Goal: Task Accomplishment & Management: Use online tool/utility

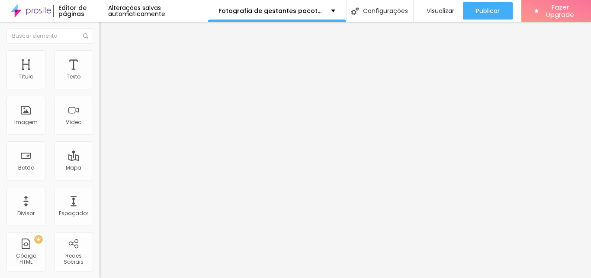
type input "42"
type input "35"
drag, startPoint x: 39, startPoint y: 181, endPoint x: 33, endPoint y: 181, distance: 5.6
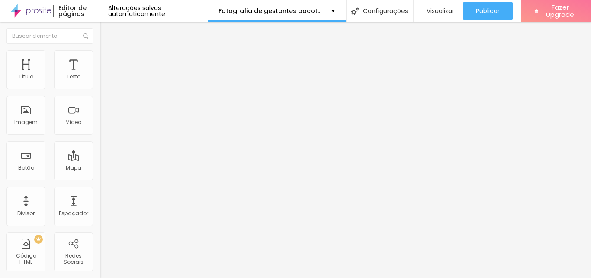
type input "35"
click at [100, 204] on input "range" at bounding box center [128, 207] width 56 height 7
click at [100, 79] on img at bounding box center [102, 76] width 5 height 5
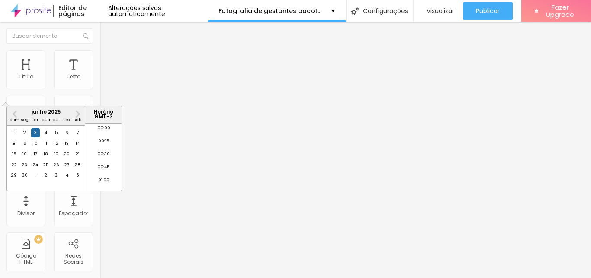
scroll to position [869, 0]
click at [36, 137] on div "3" at bounding box center [35, 132] width 9 height 9
click at [47, 137] on div "4" at bounding box center [46, 132] width 9 height 9
type input "4 de junho de 2025 às 17:20"
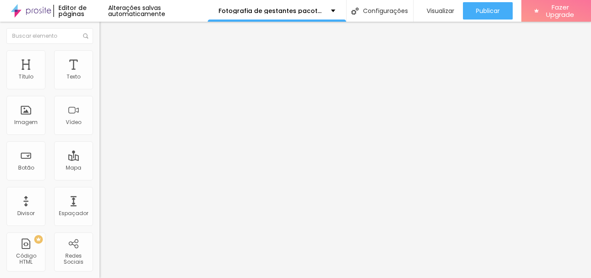
click at [100, 79] on img at bounding box center [102, 76] width 5 height 5
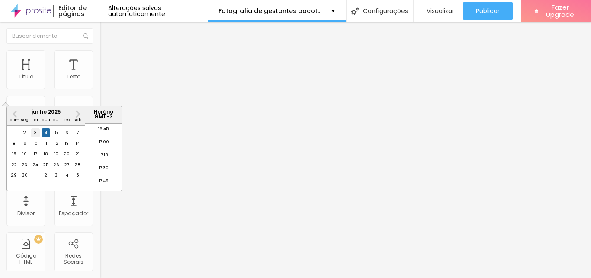
click at [34, 137] on div "3" at bounding box center [35, 132] width 9 height 9
click at [104, 180] on li "01:00" at bounding box center [103, 181] width 37 height 13
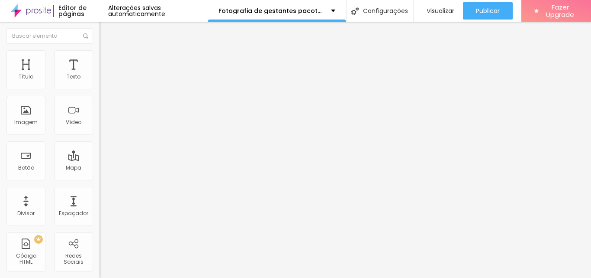
click at [105, 81] on input "3 de junho de 2025 às 01:00" at bounding box center [145, 77] width 80 height 9
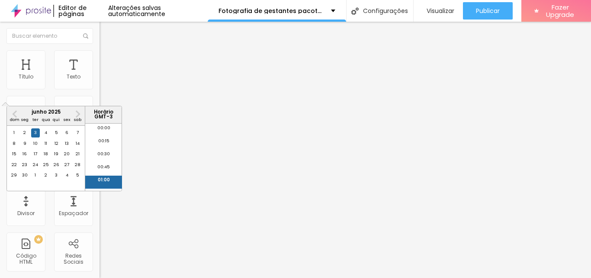
scroll to position [25, 0]
click at [77, 114] on span "Next Month" at bounding box center [77, 114] width 0 height 10
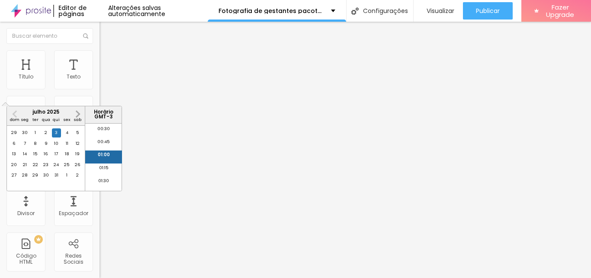
click at [77, 114] on span "Next Month" at bounding box center [77, 114] width 0 height 10
click at [57, 137] on div "4" at bounding box center [56, 132] width 9 height 9
click at [77, 112] on span "Next Month" at bounding box center [77, 114] width 0 height 10
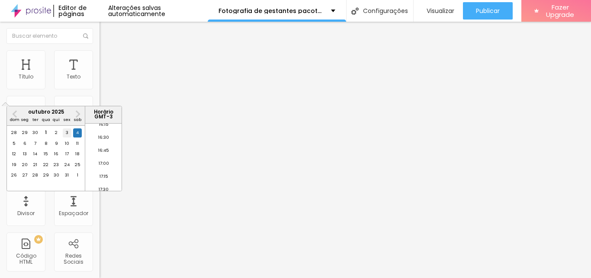
click at [67, 137] on div "3" at bounding box center [67, 132] width 9 height 9
click at [77, 137] on div "4" at bounding box center [77, 132] width 9 height 9
click at [67, 137] on div "3" at bounding box center [67, 132] width 9 height 9
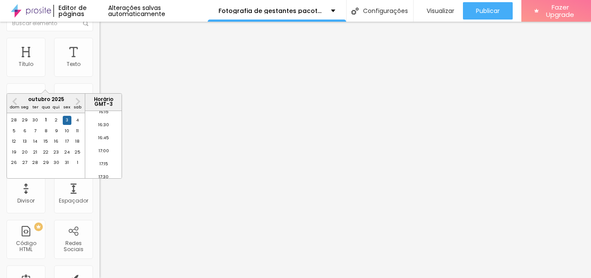
scroll to position [19, 0]
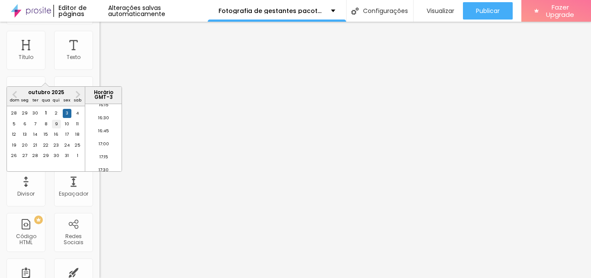
click at [55, 128] on div "9" at bounding box center [56, 123] width 9 height 9
click at [68, 128] on div "10" at bounding box center [67, 123] width 9 height 9
type input "10 de outubro de 2025 às 01:00"
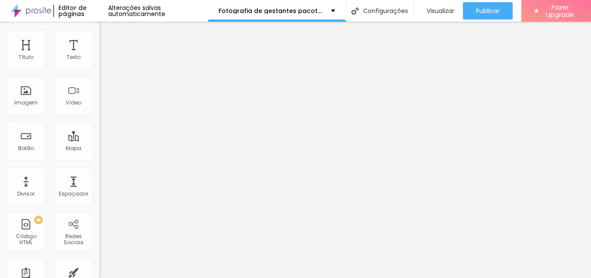
scroll to position [0, 0]
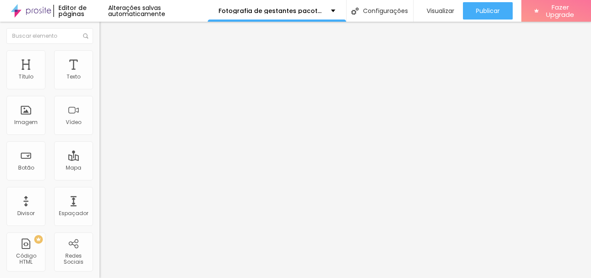
click at [100, 52] on img at bounding box center [104, 54] width 8 height 8
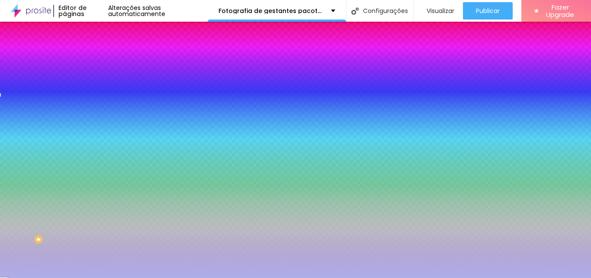
click at [100, 59] on img at bounding box center [104, 63] width 8 height 8
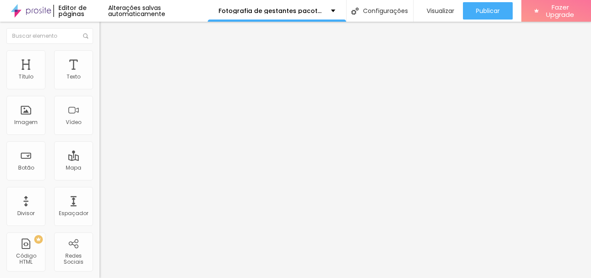
click at [100, 49] on img at bounding box center [104, 46] width 8 height 8
click at [100, 54] on img at bounding box center [104, 54] width 8 height 8
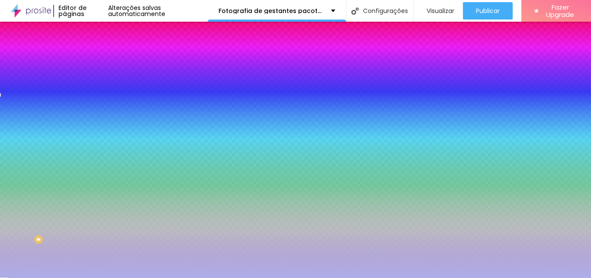
click at [100, 170] on div at bounding box center [150, 170] width 100 height 0
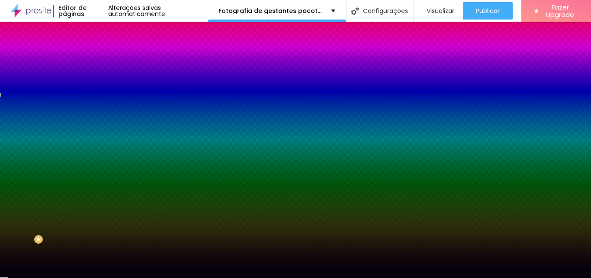
drag, startPoint x: 28, startPoint y: 147, endPoint x: 68, endPoint y: 205, distance: 70.5
click at [68, 205] on div at bounding box center [295, 139] width 591 height 278
click at [100, 170] on div at bounding box center [150, 170] width 100 height 0
type input "#01010A"
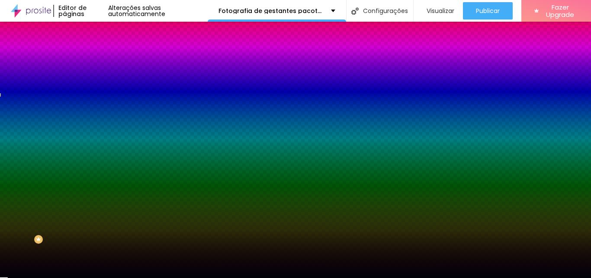
drag, startPoint x: 70, startPoint y: 204, endPoint x: 65, endPoint y: 205, distance: 4.4
click at [532, 267] on div at bounding box center [533, 268] width 2 height 2
click at [100, 170] on div at bounding box center [150, 170] width 100 height 0
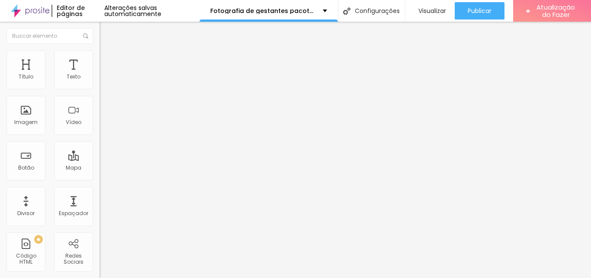
click at [100, 54] on img at bounding box center [104, 54] width 8 height 8
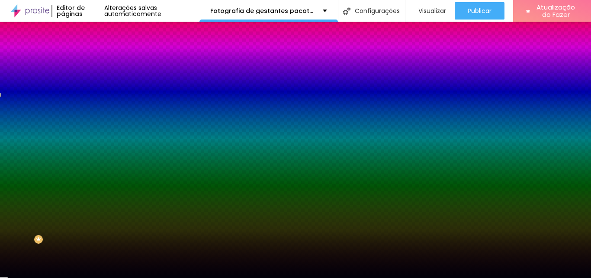
click at [100, 170] on div at bounding box center [150, 170] width 100 height 0
click at [18, 145] on div at bounding box center [295, 139] width 591 height 278
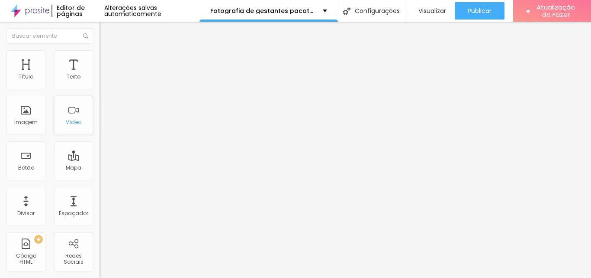
click at [70, 113] on div "Vídeo" at bounding box center [73, 115] width 39 height 39
click at [70, 114] on div "Vídeo" at bounding box center [73, 115] width 39 height 39
click at [65, 112] on div "Vídeo" at bounding box center [73, 115] width 39 height 39
click at [100, 81] on input "[PERSON_NAME][STREET_ADDRESS]" at bounding box center [152, 77] width 104 height 9
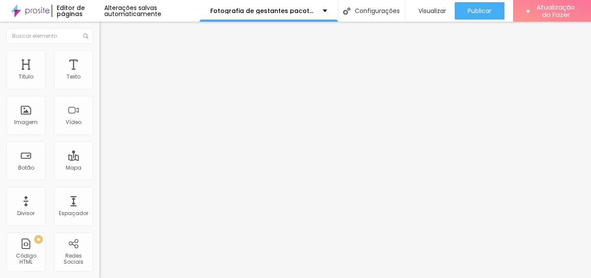
click at [100, 81] on input "[PERSON_NAME][STREET_ADDRESS]" at bounding box center [152, 77] width 104 height 9
click at [100, 81] on input "25, Estiva Taubaté SP" at bounding box center [152, 77] width 104 height 9
type input "2"
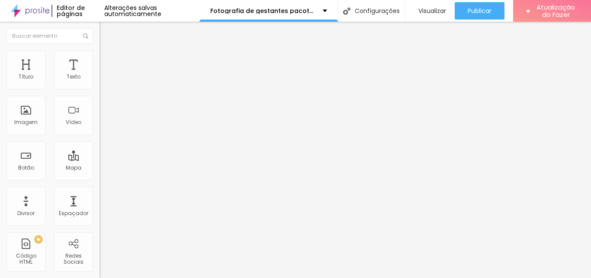
paste input "R. Jurandir Martins Filho, 35 Sala 305"
click at [100, 81] on input "R. Jurandir Martins Filho, 35 Sala 305 ," at bounding box center [152, 77] width 104 height 9
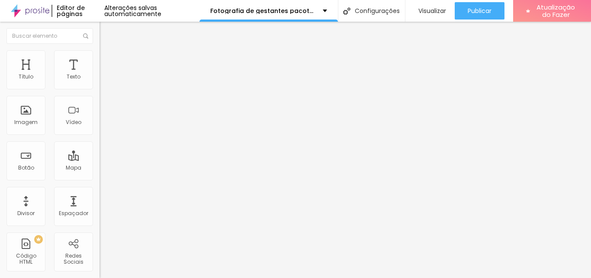
paste input "Edifício Global Offices - Esplanada Independência, Taubaté - SP, 12041-065"
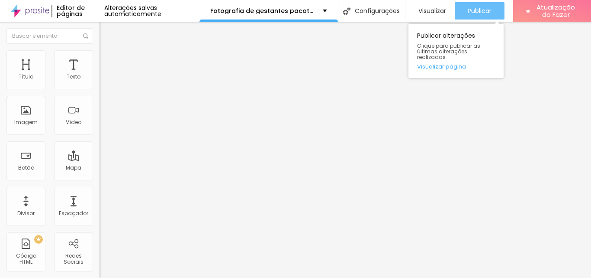
type input "R. Jurandir Martins Filho, 35 Sala 305 , Edifício Global Offices - Esplanada In…"
click at [481, 9] on font "Publicar" at bounding box center [480, 10] width 24 height 9
click at [481, 10] on font "Publicar" at bounding box center [480, 10] width 24 height 9
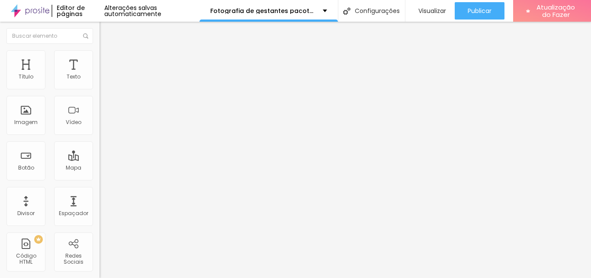
click at [100, 59] on img at bounding box center [104, 63] width 8 height 8
click at [100, 49] on img at bounding box center [104, 46] width 8 height 8
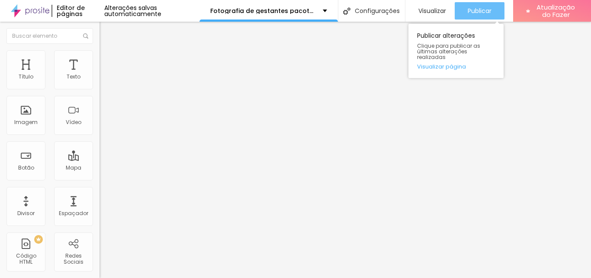
click at [481, 7] on font "Publicar" at bounding box center [480, 10] width 24 height 9
